Goal: Answer question/provide support: Answer question/provide support

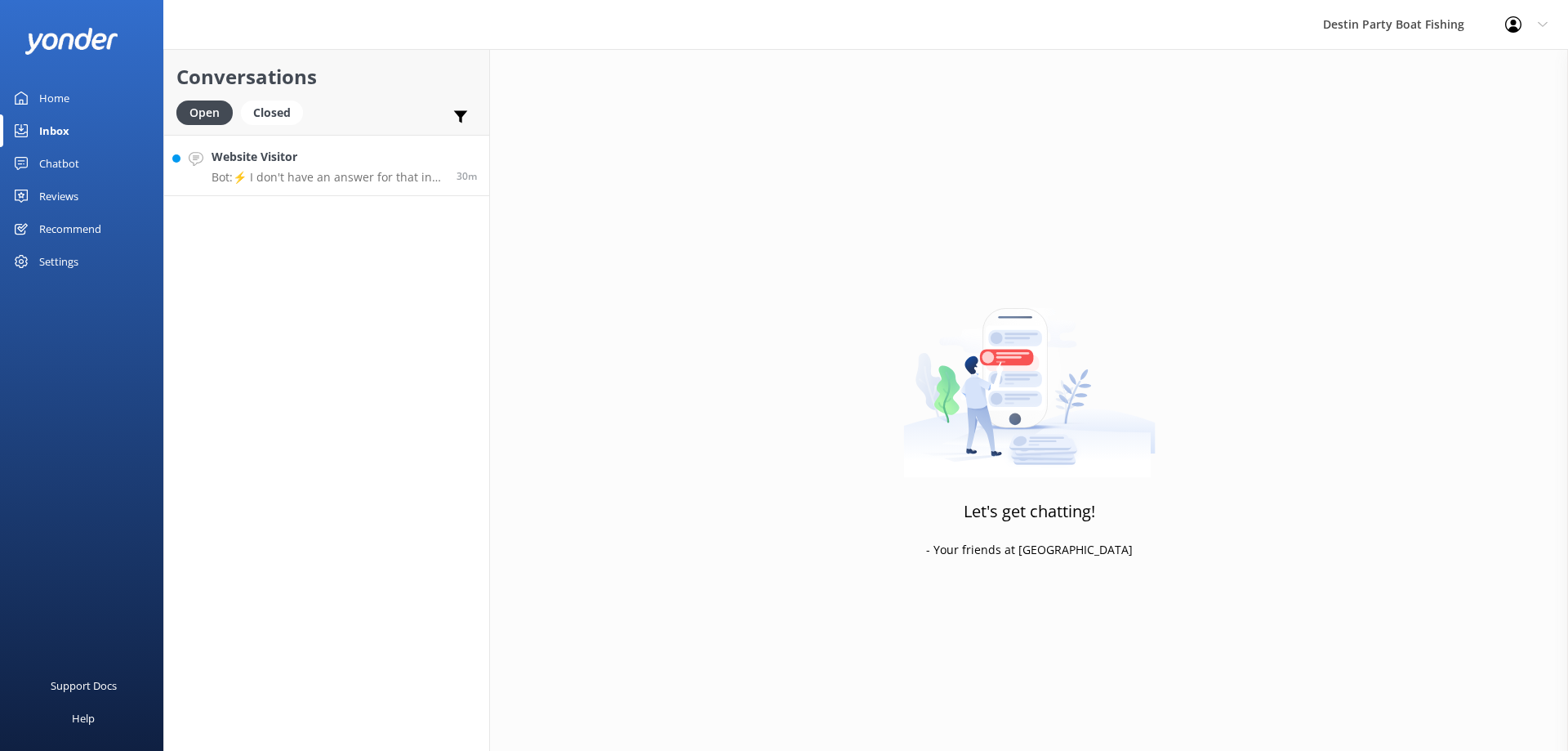
click at [269, 170] on p "Bot: ⚡ I don't have an answer for that in my knowledge base. Please try and rep…" at bounding box center [328, 177] width 233 height 15
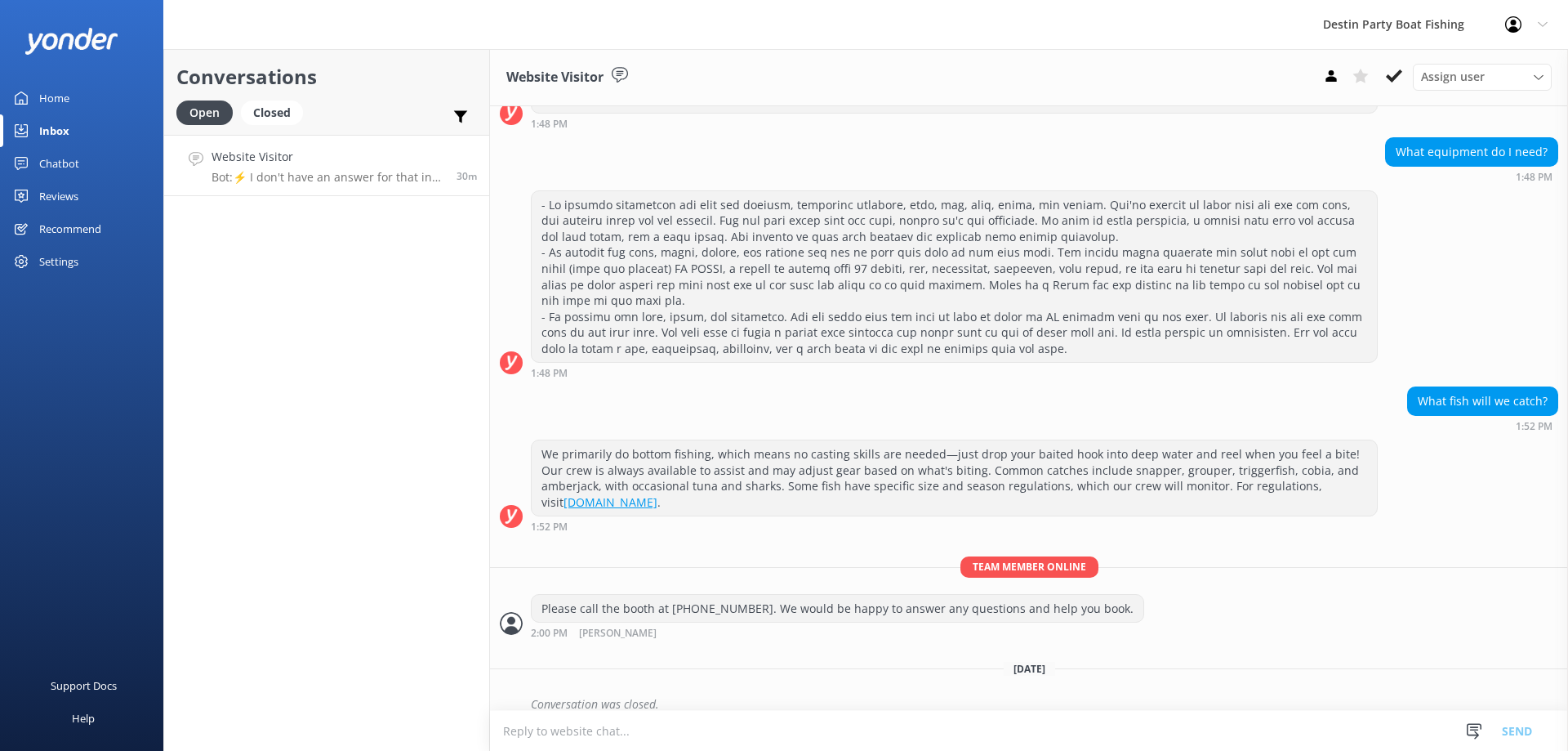
scroll to position [722, 0]
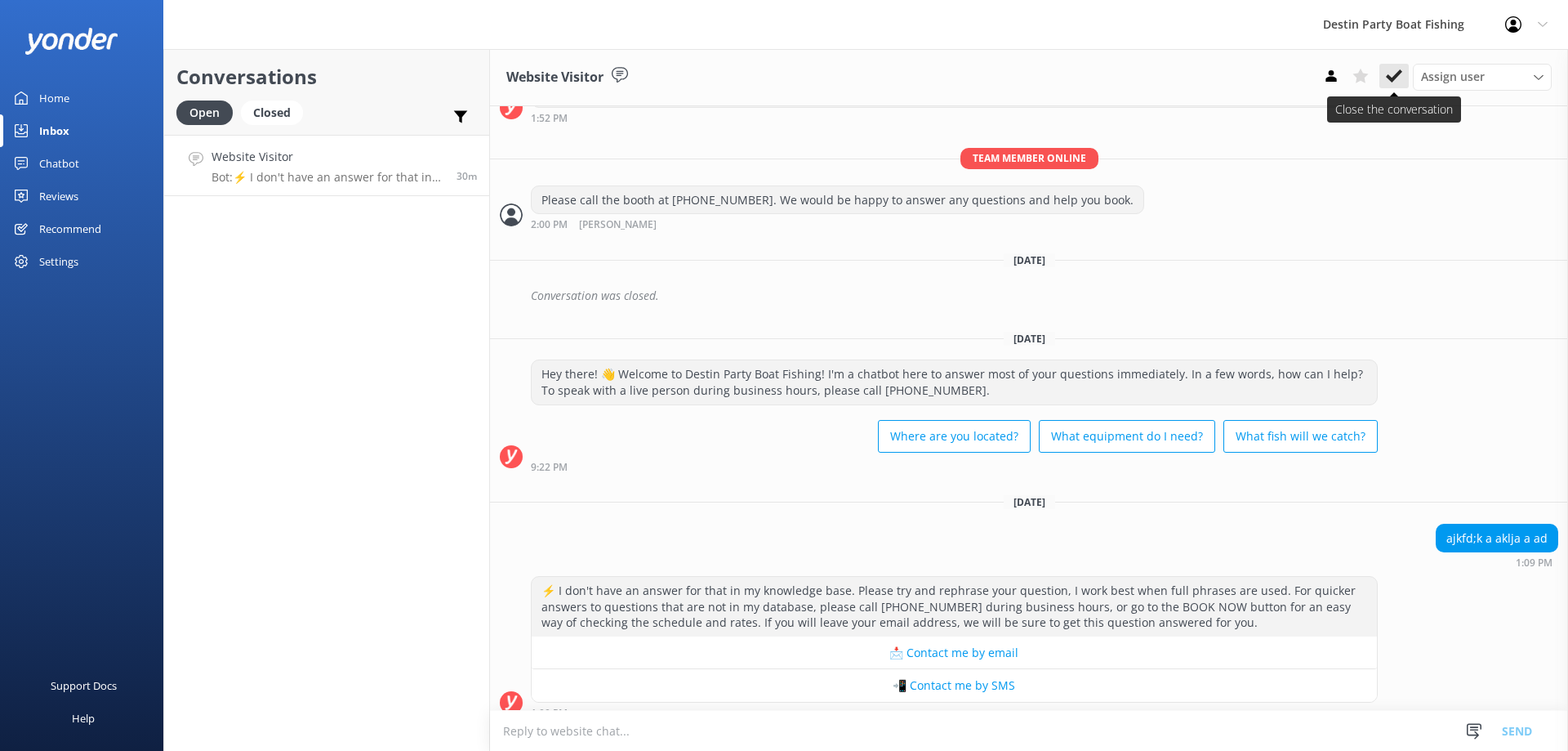
click at [1392, 75] on icon at bounding box center [1393, 76] width 17 height 17
